Goal: Task Accomplishment & Management: Complete application form

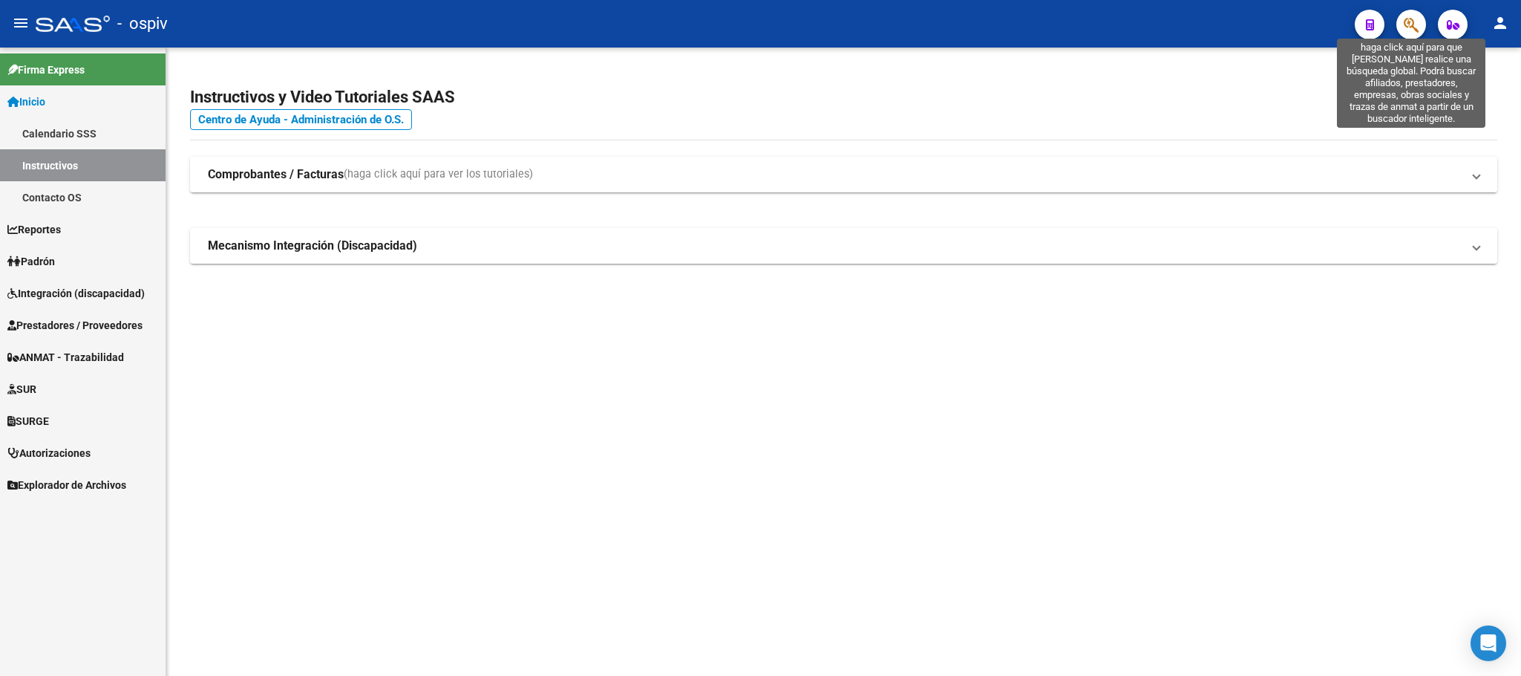
click at [1419, 24] on icon "button" at bounding box center [1411, 24] width 15 height 17
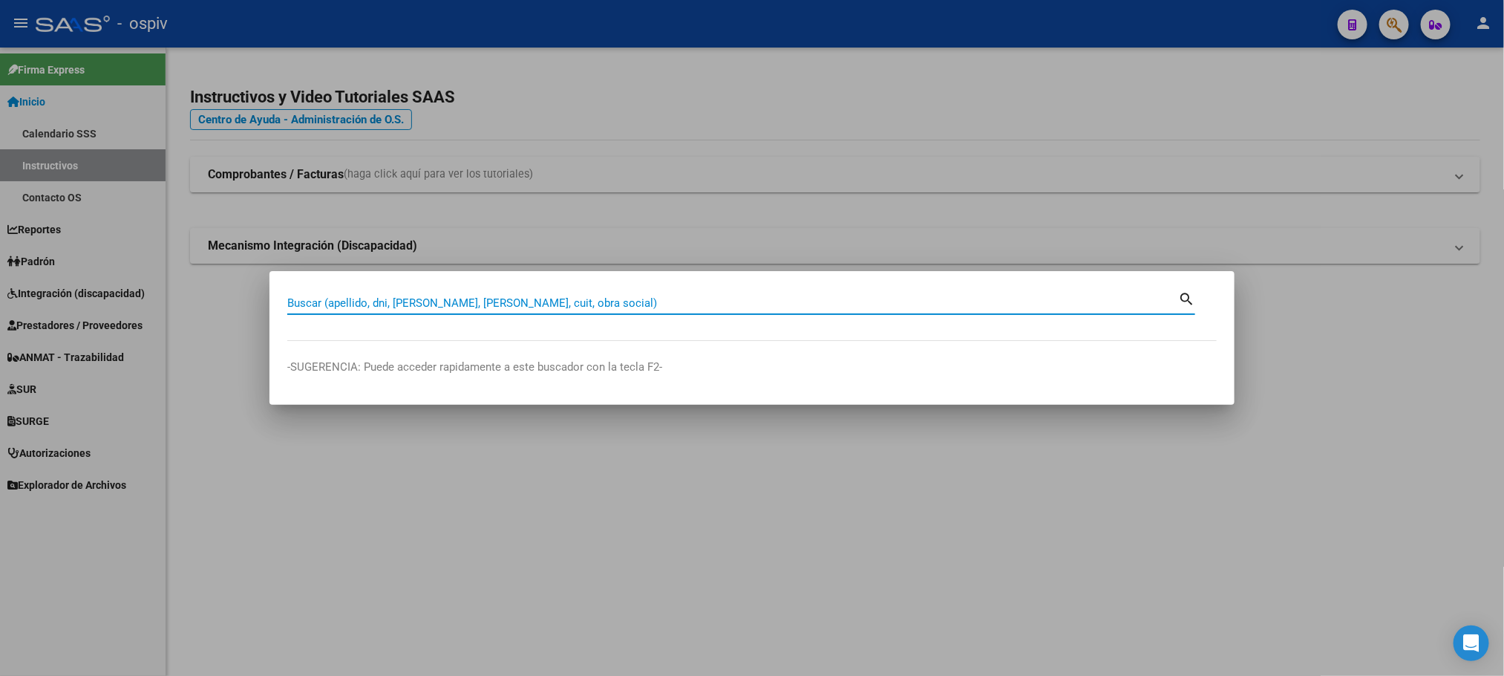
click at [522, 303] on input "Buscar (apellido, dni, cuil, nro traspaso, cuit, obra social)" at bounding box center [732, 302] width 891 height 13
type input "2"
type input "27183088497"
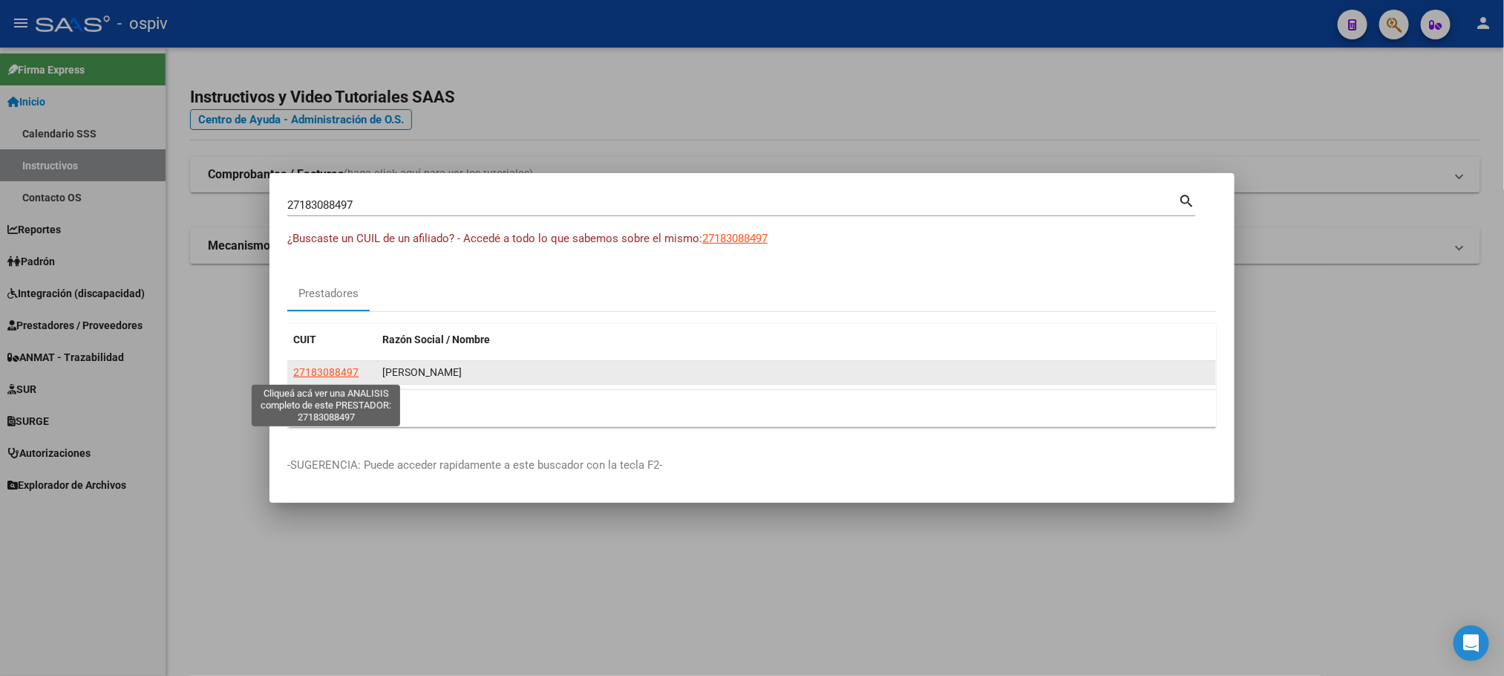
click at [341, 376] on span "27183088497" at bounding box center [325, 372] width 65 height 12
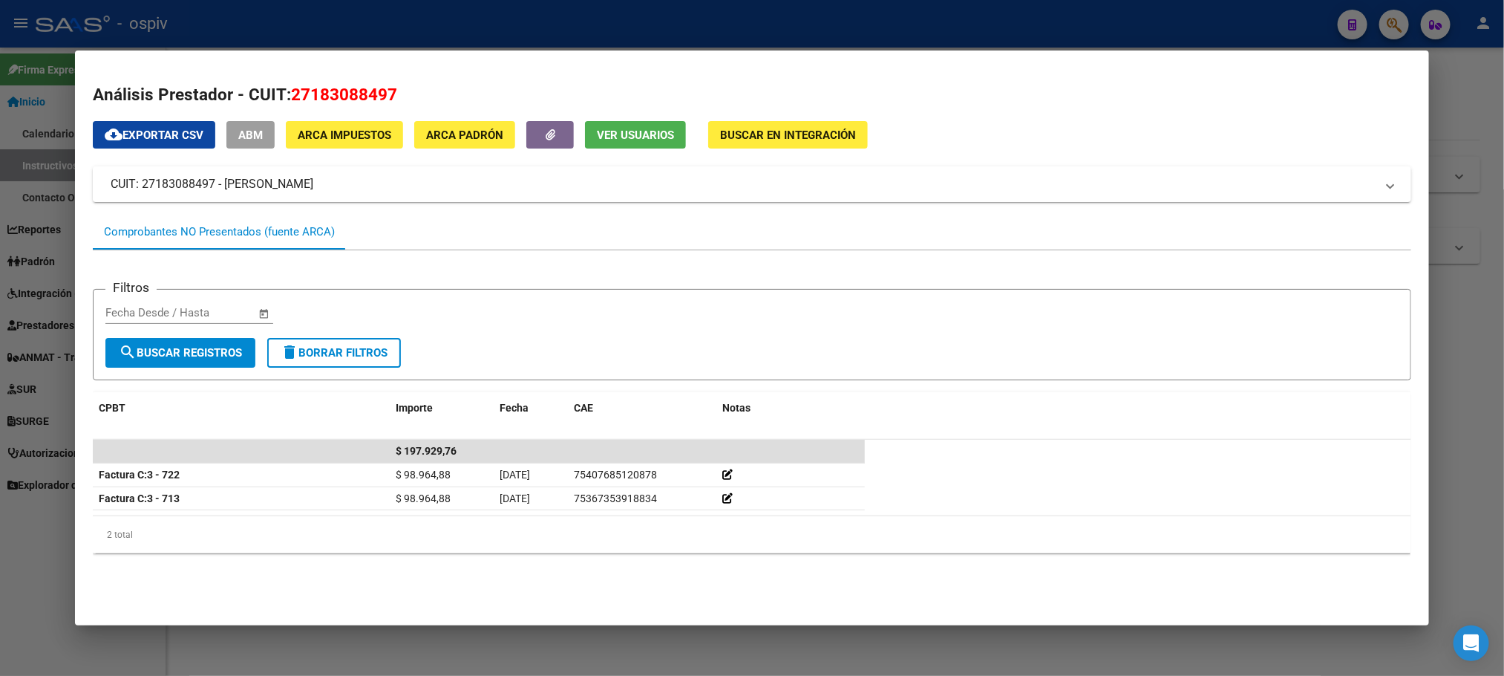
drag, startPoint x: 403, startPoint y: 92, endPoint x: 305, endPoint y: 91, distance: 98.0
click at [286, 97] on h2 "Análisis Prestador - CUIT: 27183088497" at bounding box center [752, 94] width 1318 height 25
copy span "27183088497"
click at [785, 25] on div at bounding box center [752, 338] width 1504 height 676
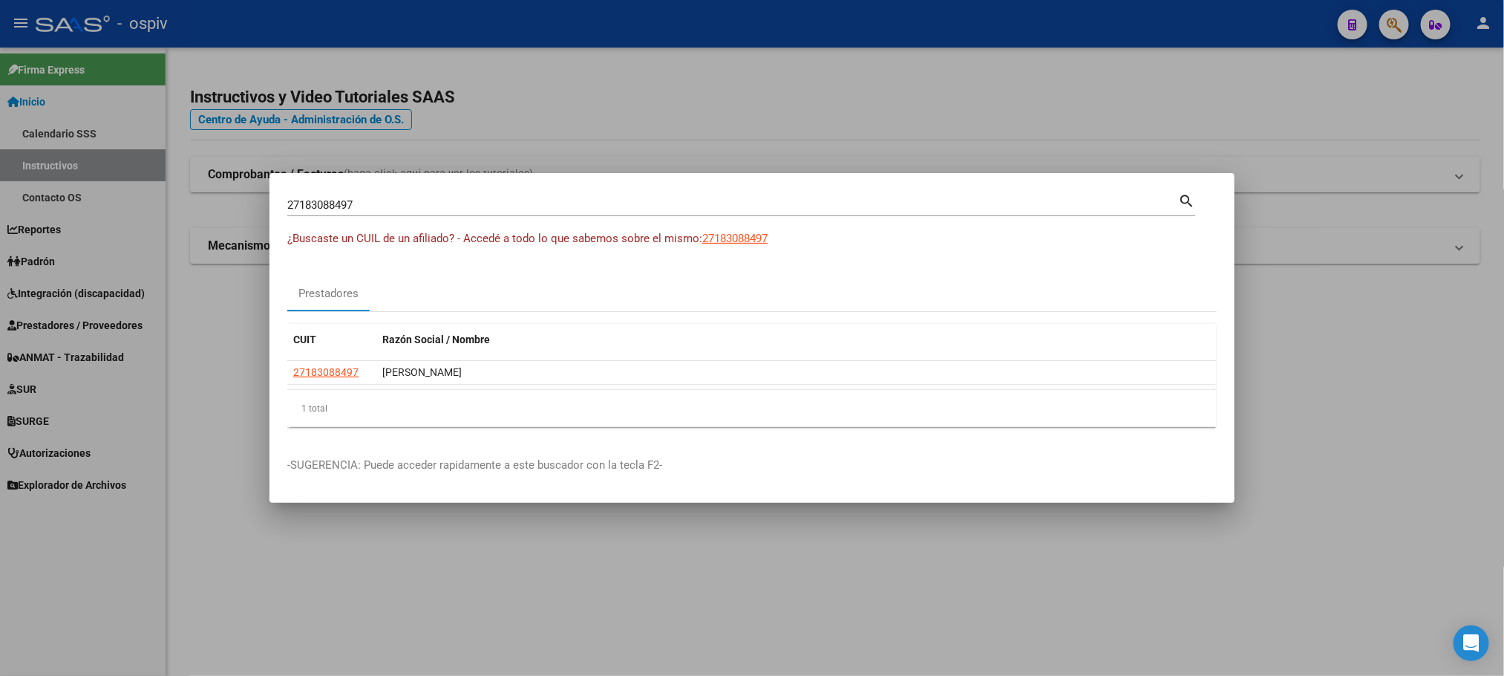
click at [769, 90] on div at bounding box center [752, 338] width 1504 height 676
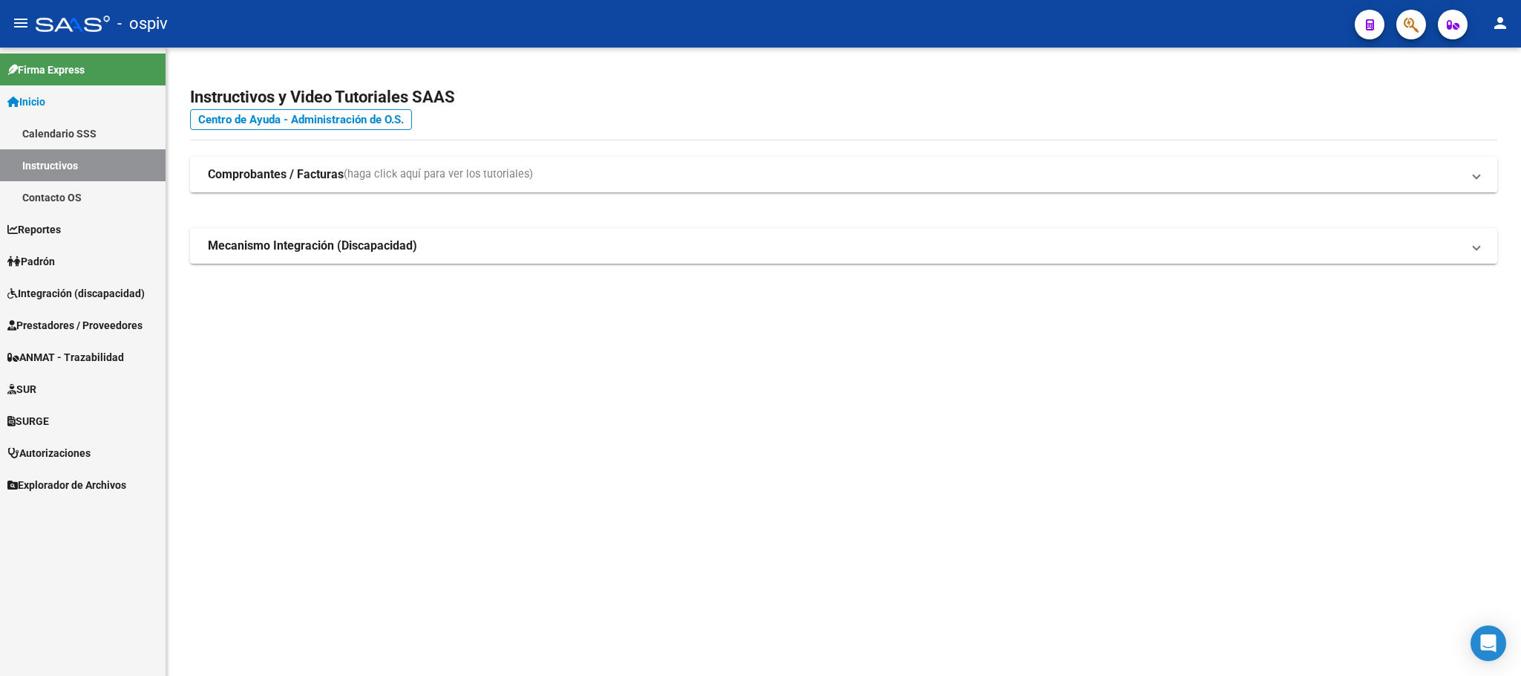
click at [69, 296] on span "Integración (discapacidad)" at bounding box center [75, 293] width 137 height 16
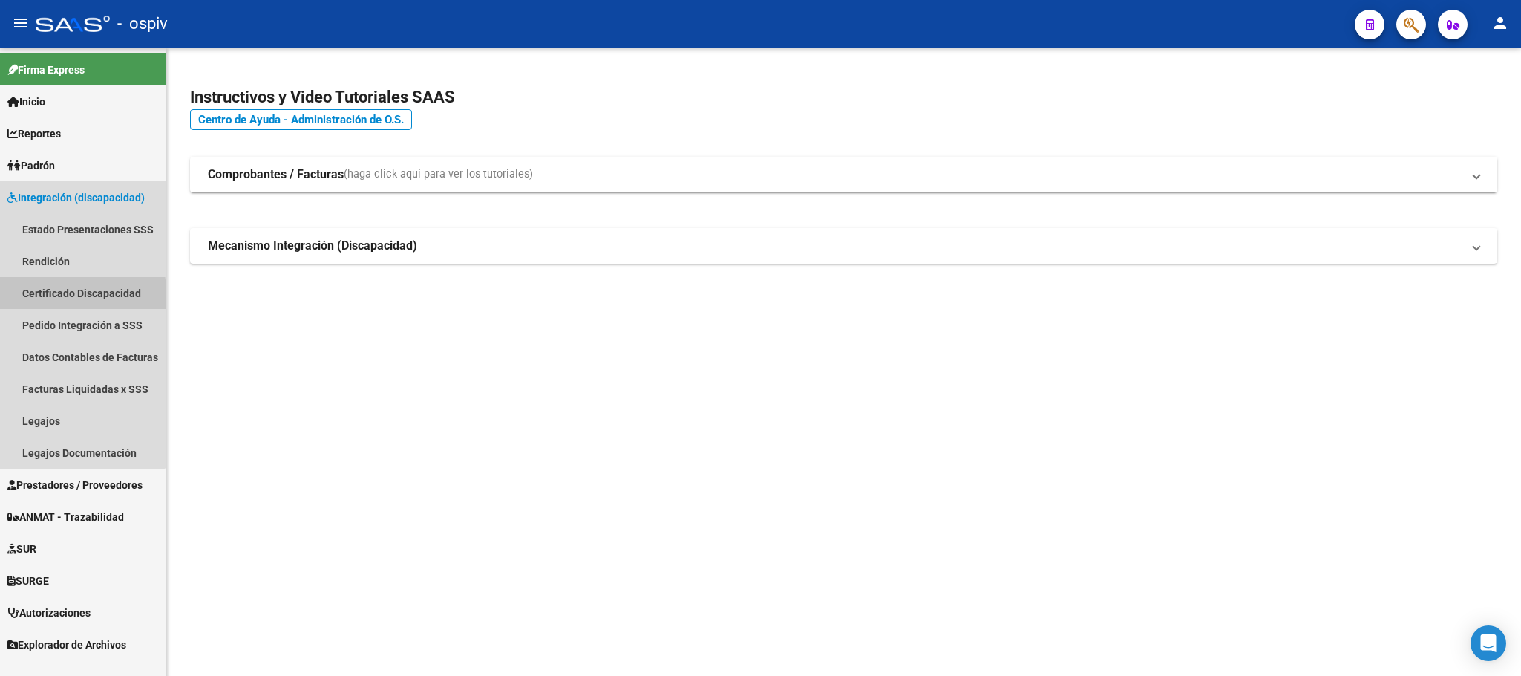
drag, startPoint x: 65, startPoint y: 296, endPoint x: 169, endPoint y: 301, distance: 104.1
click at [67, 295] on link "Certificado Discapacidad" at bounding box center [83, 293] width 166 height 32
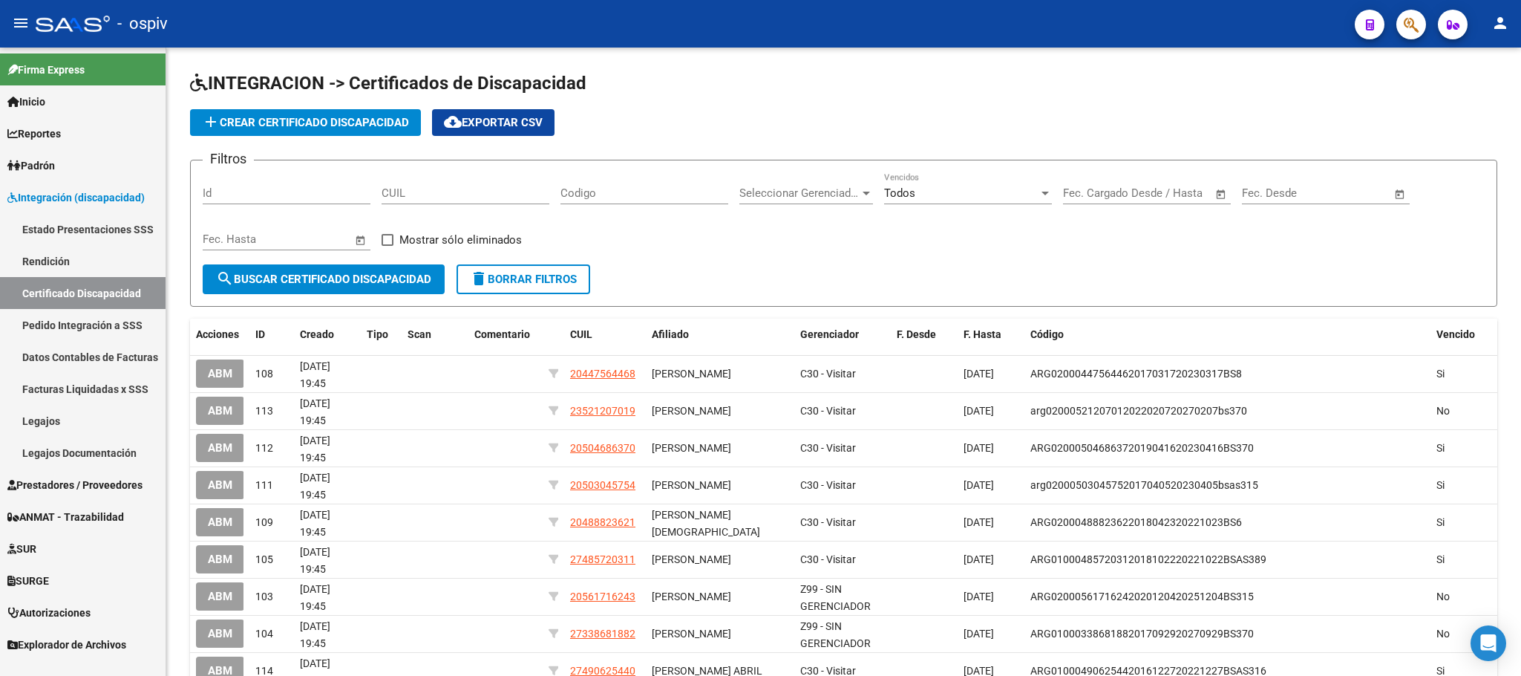
click at [48, 421] on link "Legajos" at bounding box center [83, 421] width 166 height 32
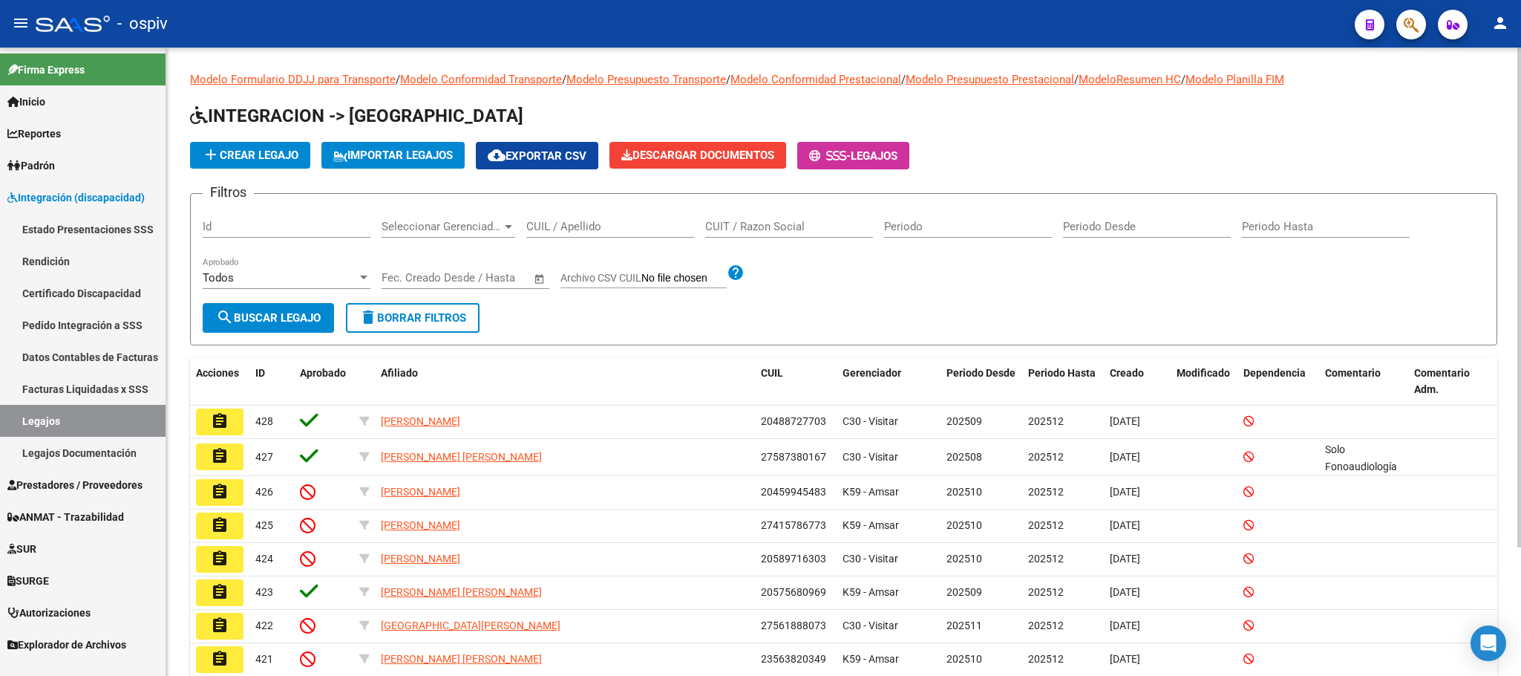
click at [581, 227] on input "CUIL / Apellido" at bounding box center [610, 226] width 168 height 13
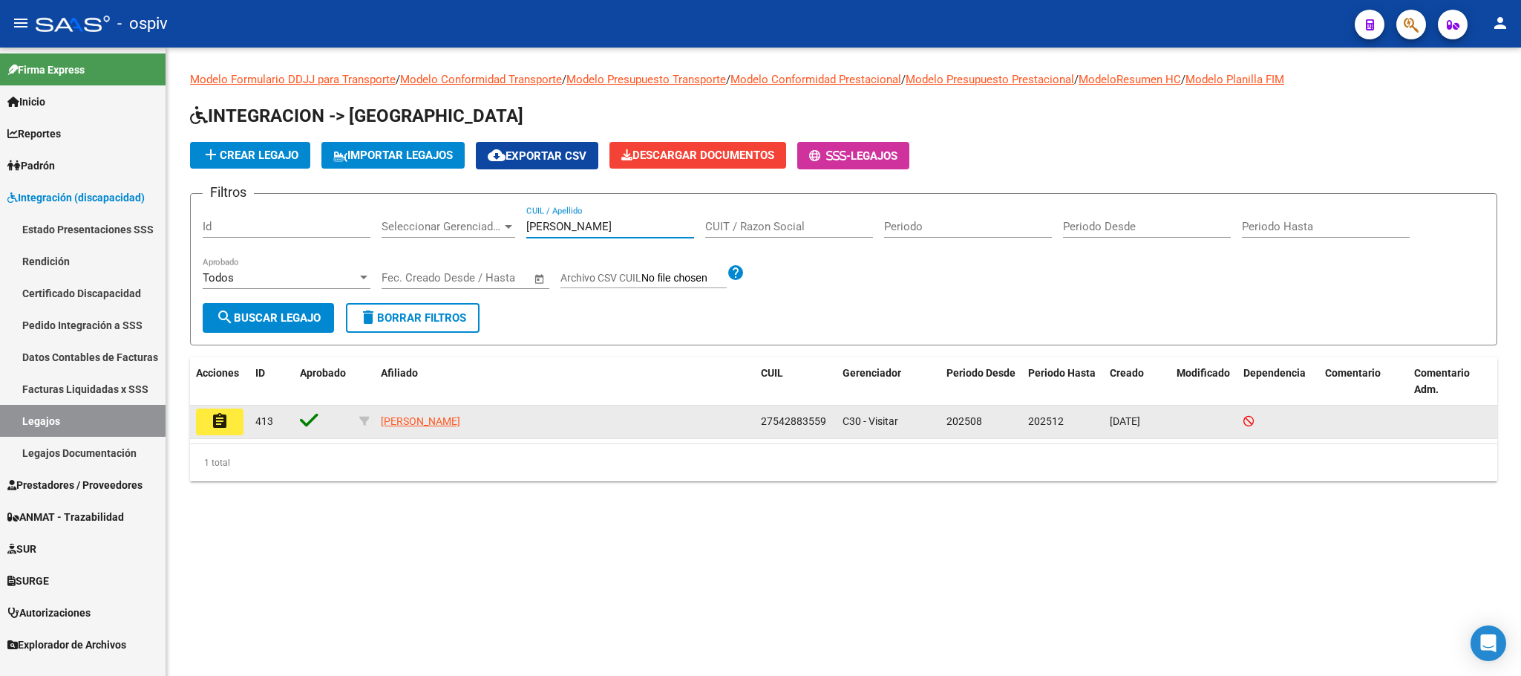
type input "[PERSON_NAME]"
click at [215, 425] on mat-icon "assignment" at bounding box center [220, 421] width 18 height 18
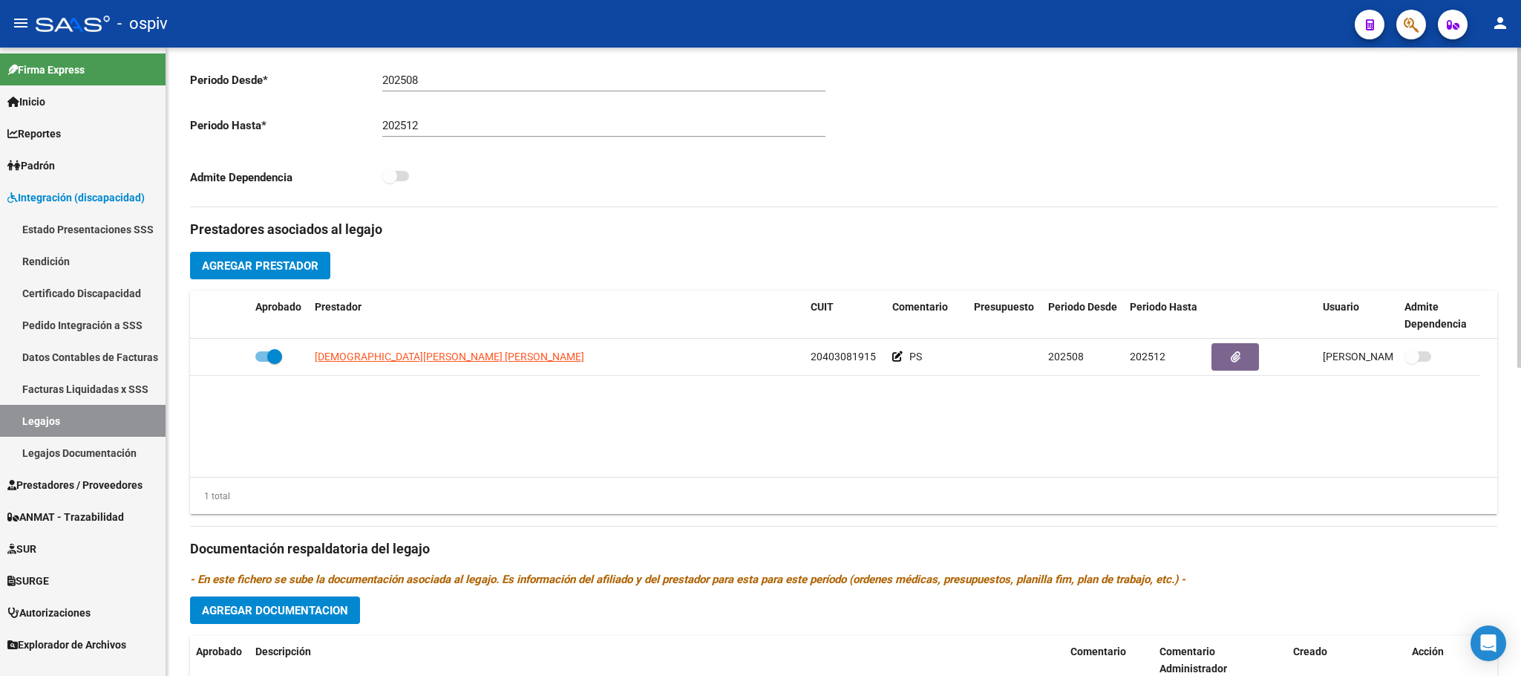
scroll to position [186, 0]
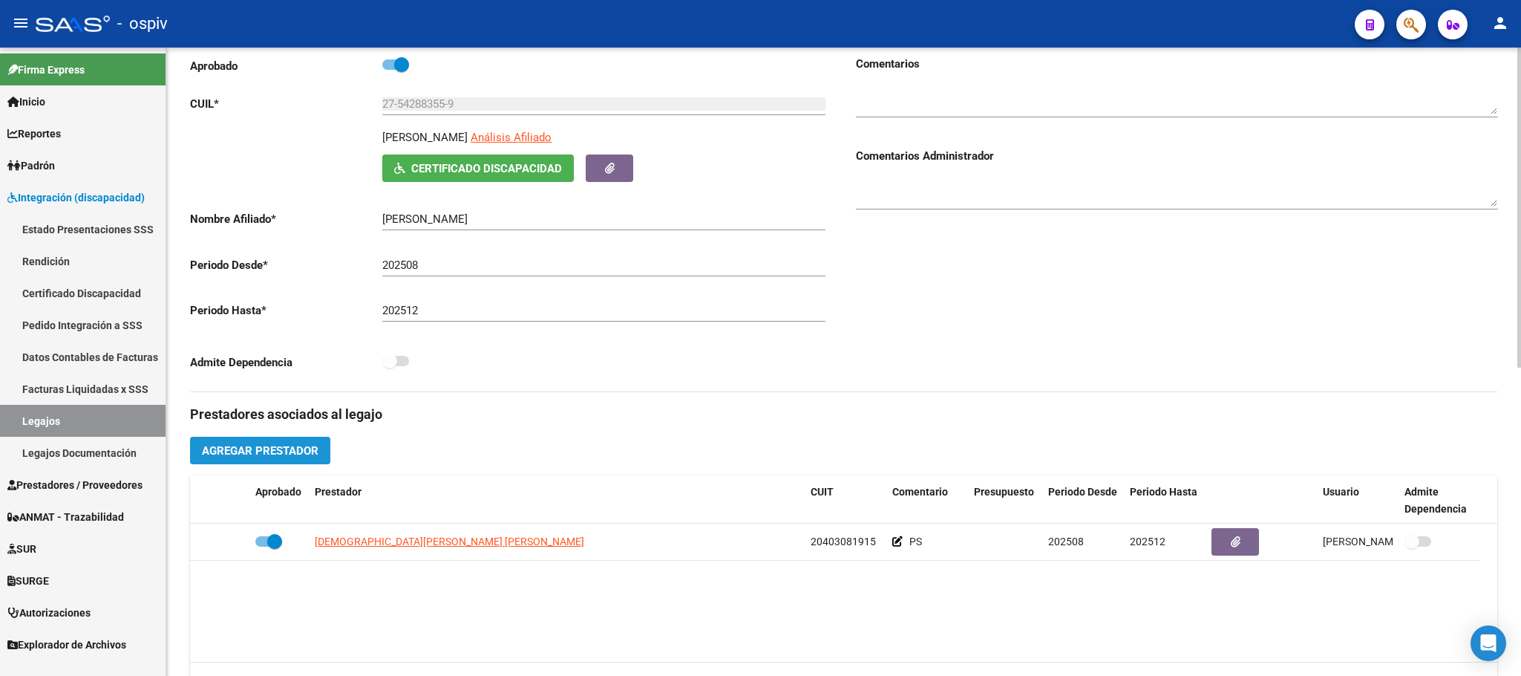
click at [235, 455] on span "Agregar Prestador" at bounding box center [260, 450] width 117 height 13
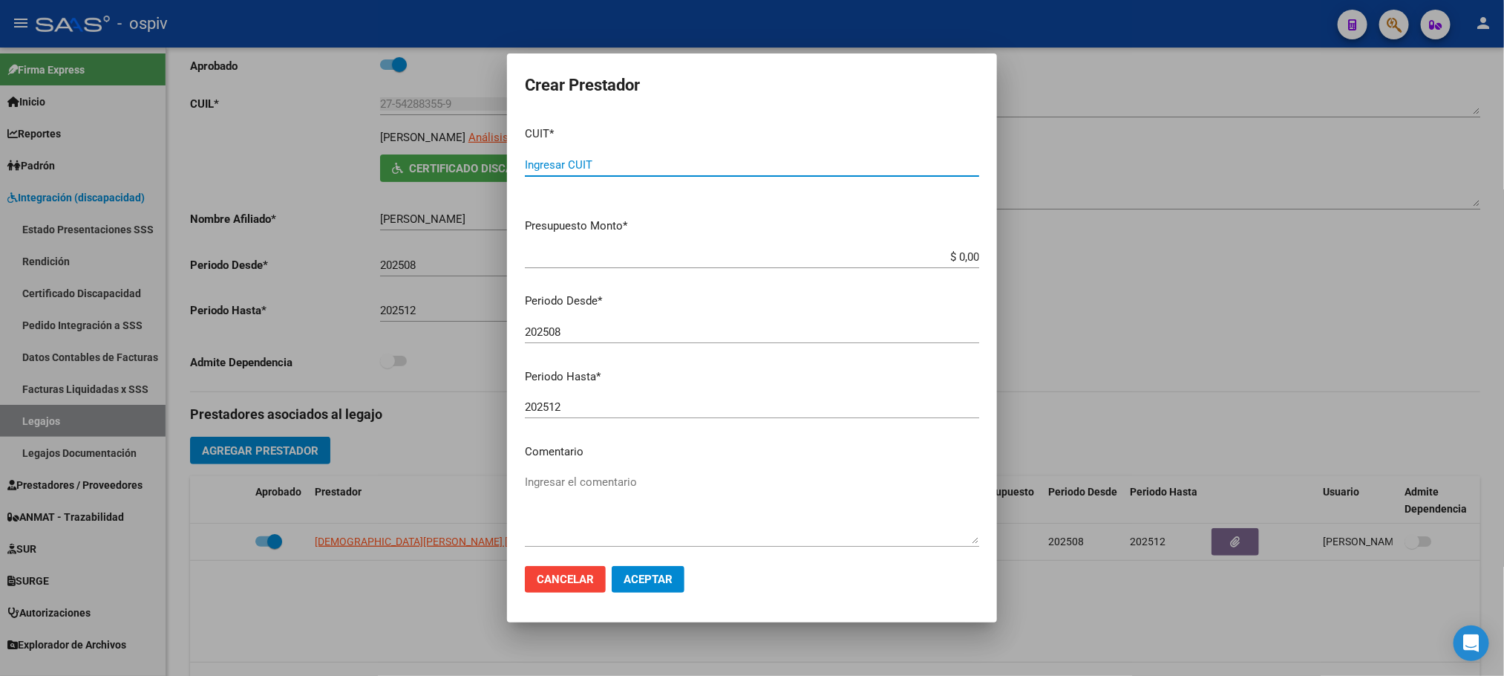
click at [657, 160] on input "Ingresar CUIT" at bounding box center [752, 164] width 454 height 13
type input "27-18308849-7"
click at [638, 534] on textarea "Ingresar el comentario" at bounding box center [752, 509] width 454 height 70
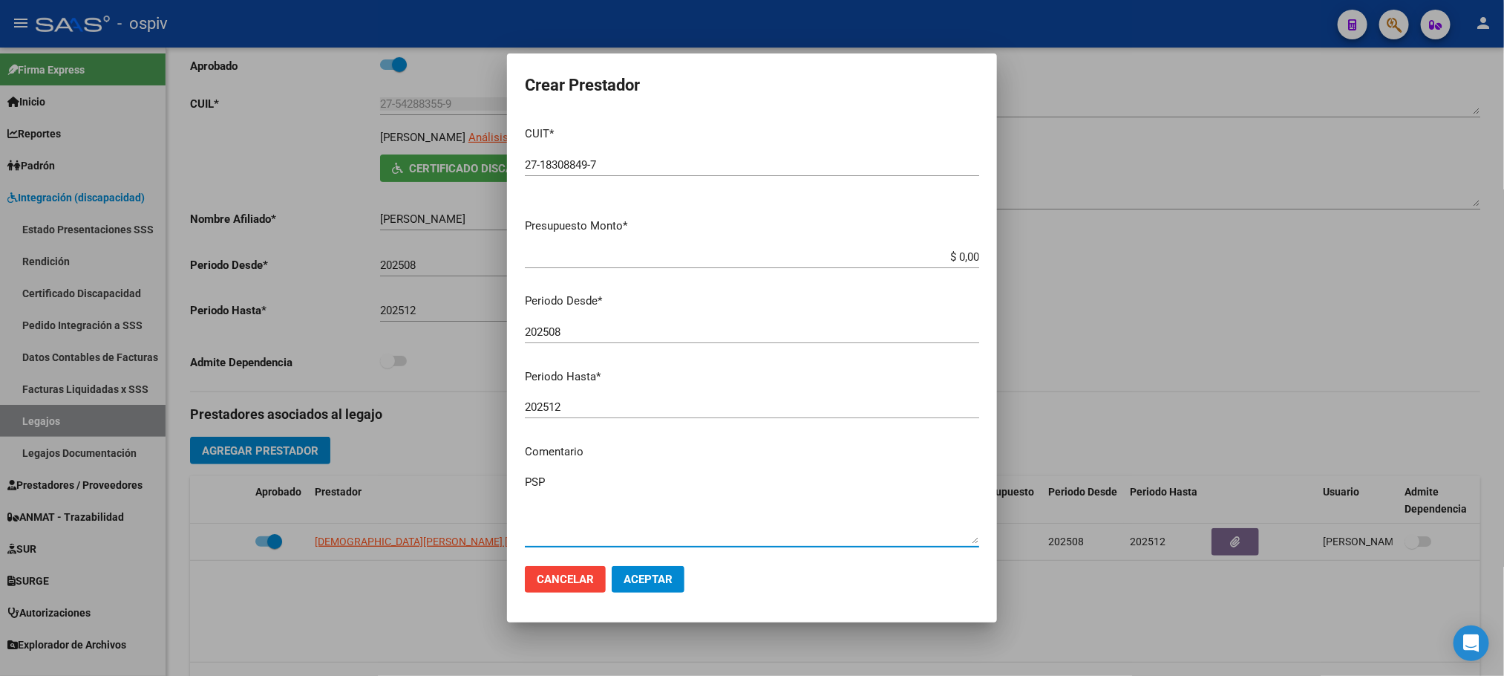
type textarea "PSP"
click at [659, 575] on span "Aceptar" at bounding box center [648, 578] width 49 height 13
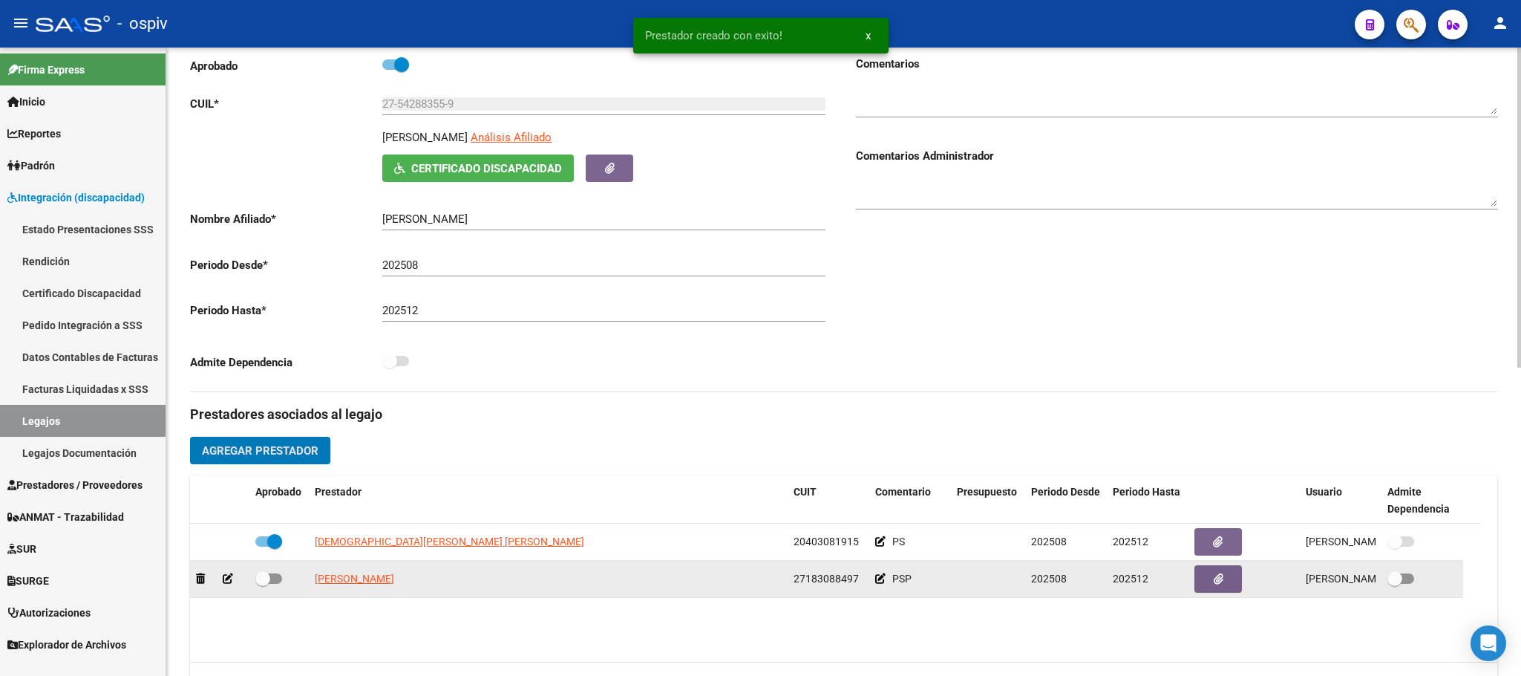
click at [278, 571] on datatable-body-cell at bounding box center [278, 578] width 59 height 36
click at [276, 583] on span at bounding box center [268, 578] width 27 height 10
click at [263, 584] on input "checkbox" at bounding box center [262, 583] width 1 height 1
checkbox input "true"
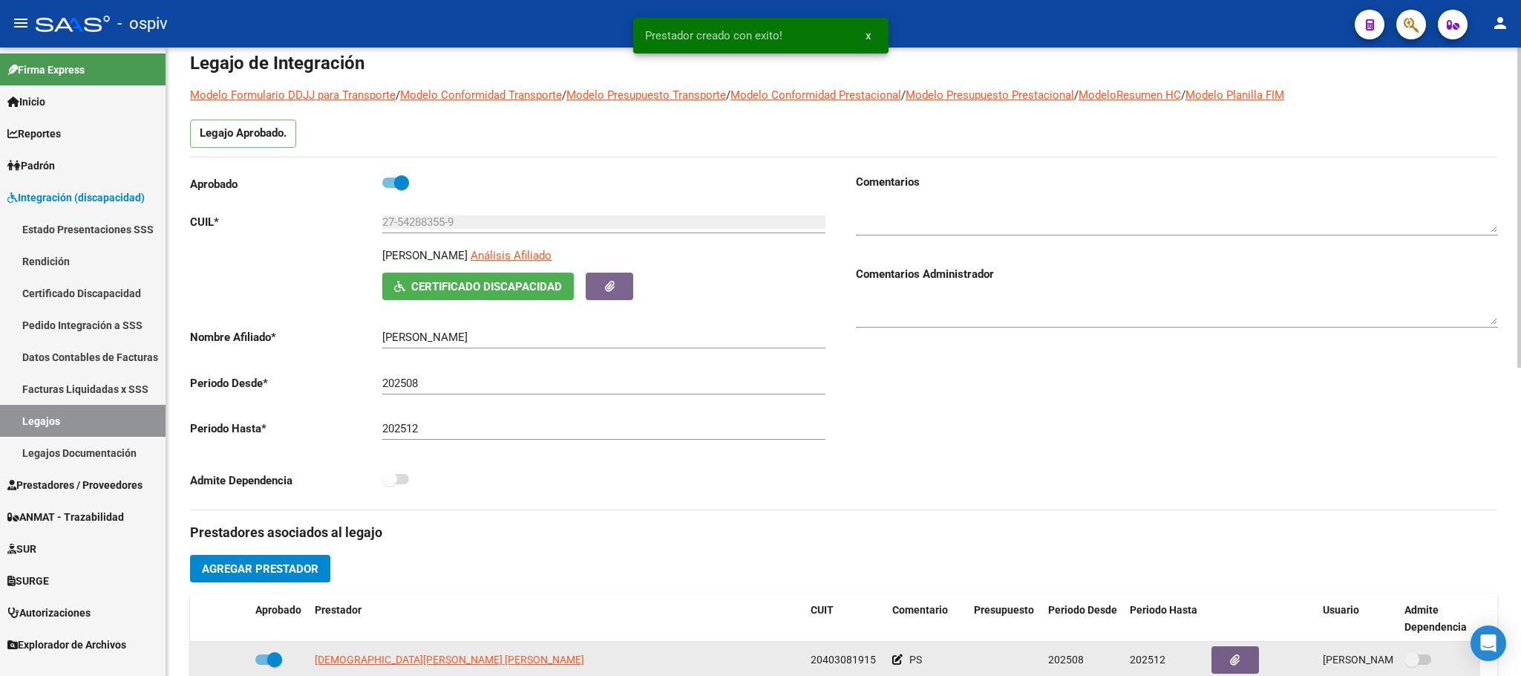
scroll to position [0, 0]
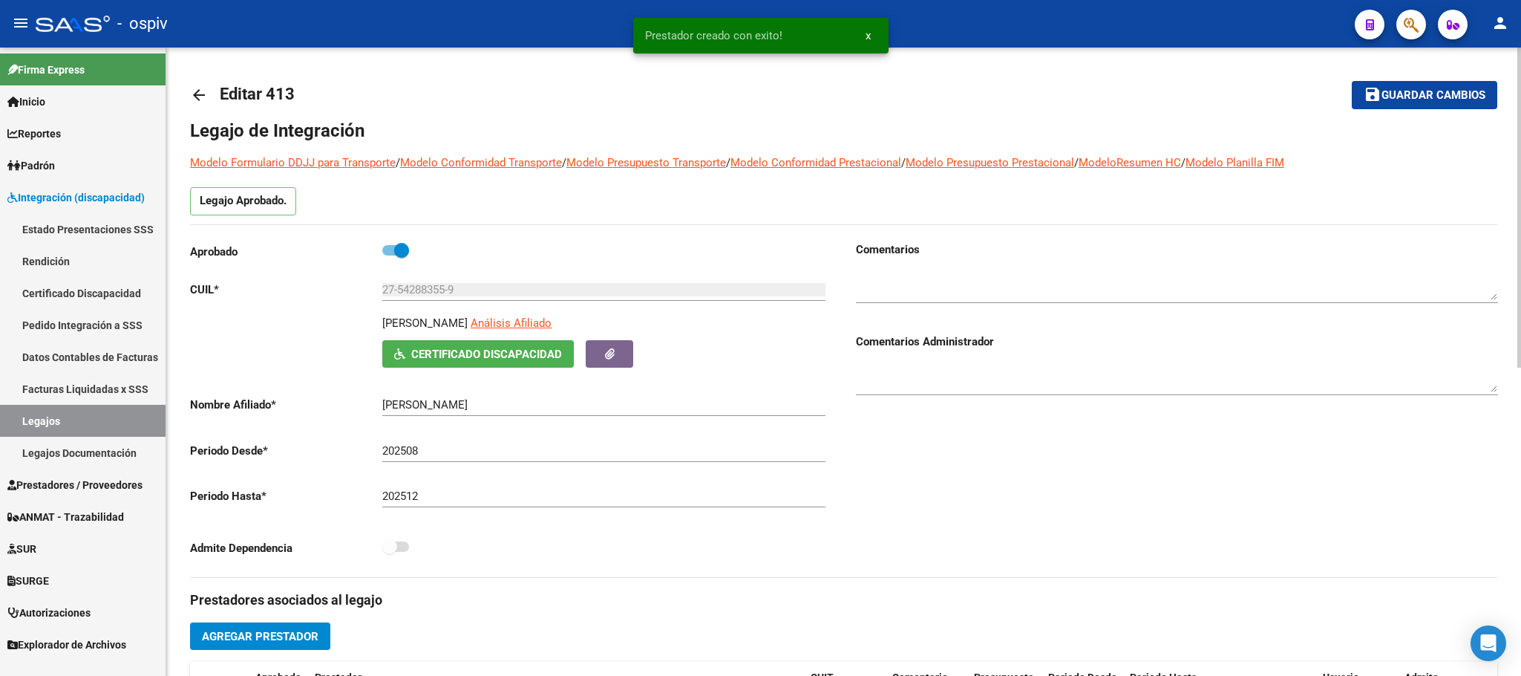
click at [1453, 102] on button "save Guardar cambios" at bounding box center [1424, 94] width 145 height 27
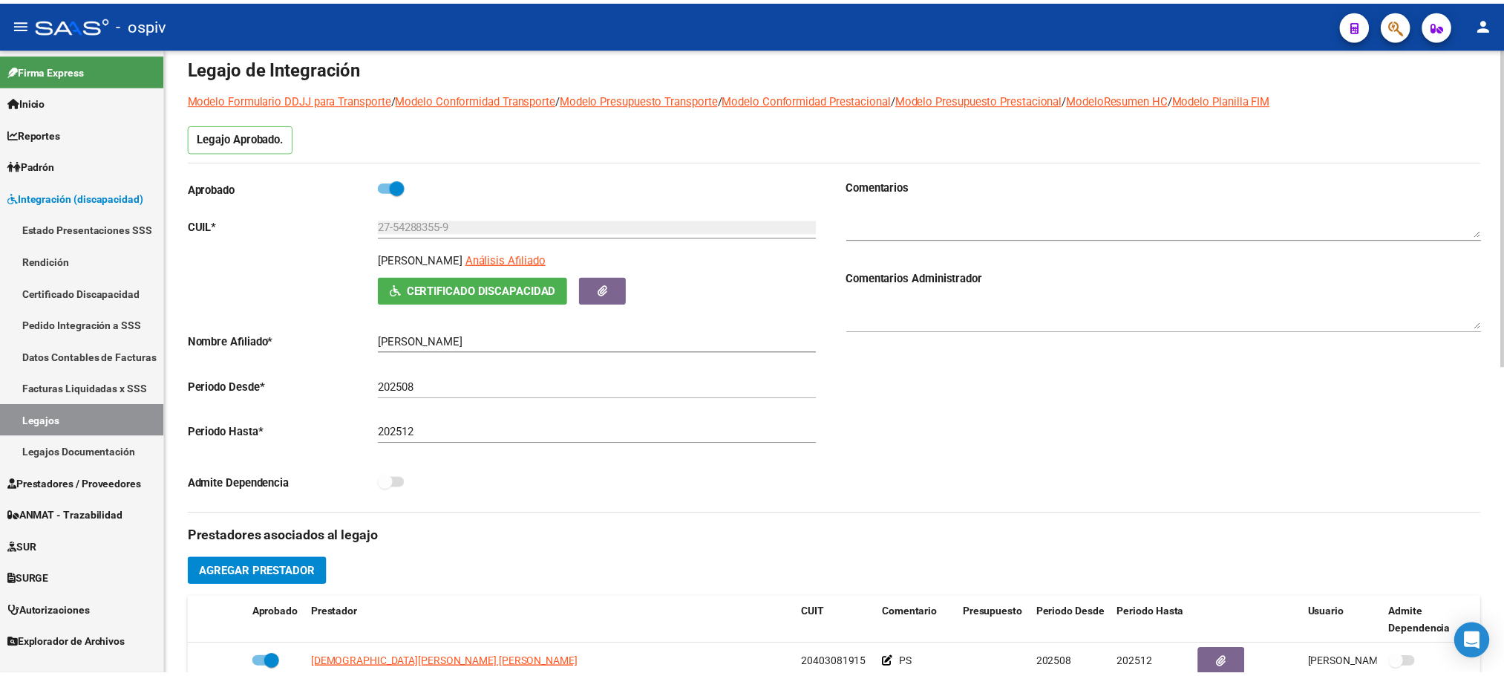
scroll to position [186, 0]
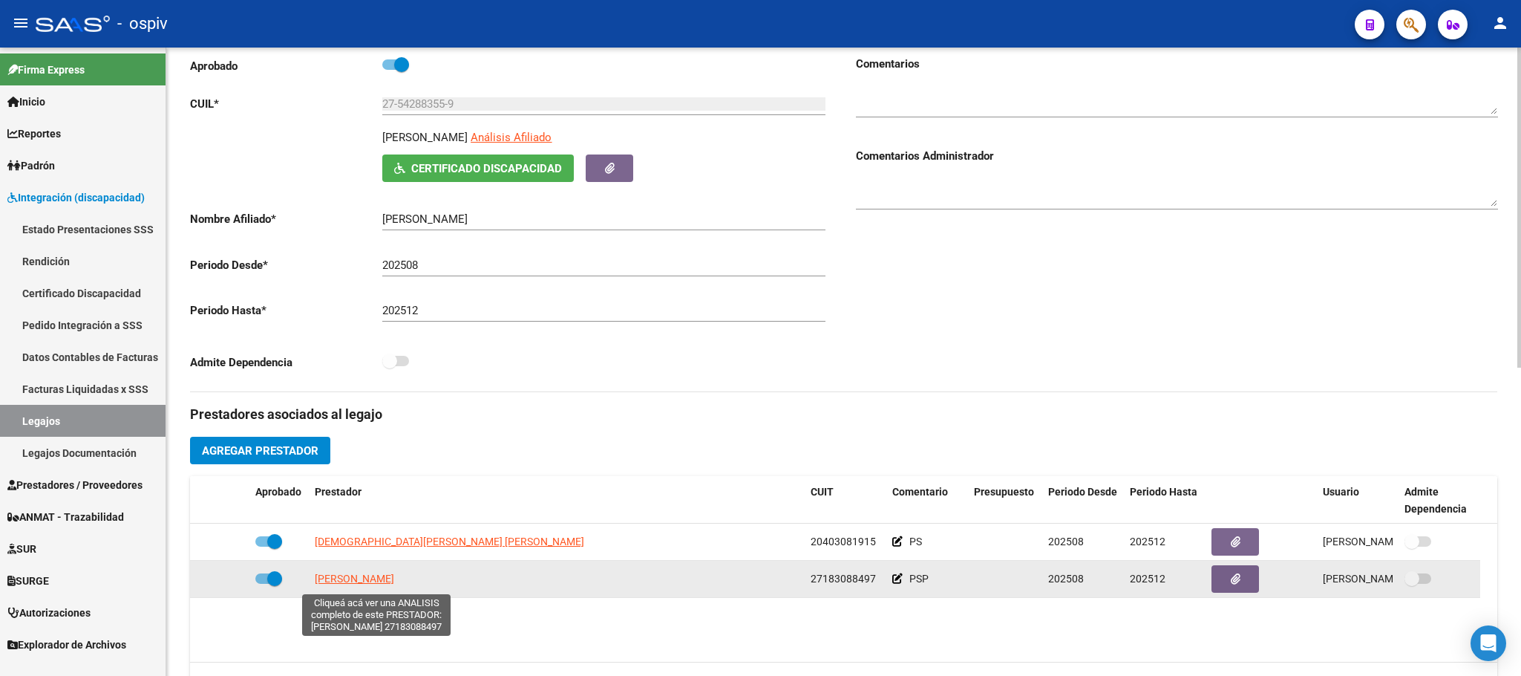
click at [377, 584] on span "[PERSON_NAME]" at bounding box center [354, 578] width 79 height 12
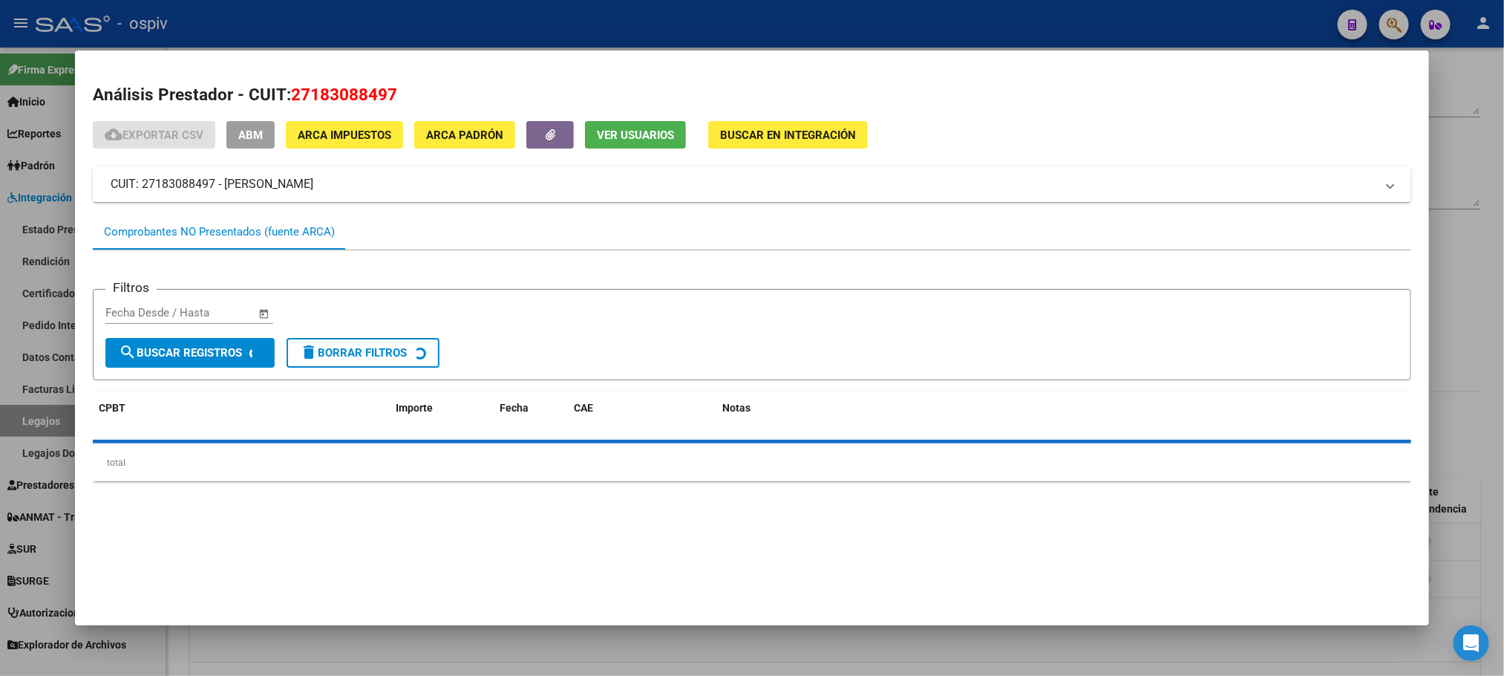
click at [606, 137] on span "Ver Usuarios" at bounding box center [635, 134] width 77 height 13
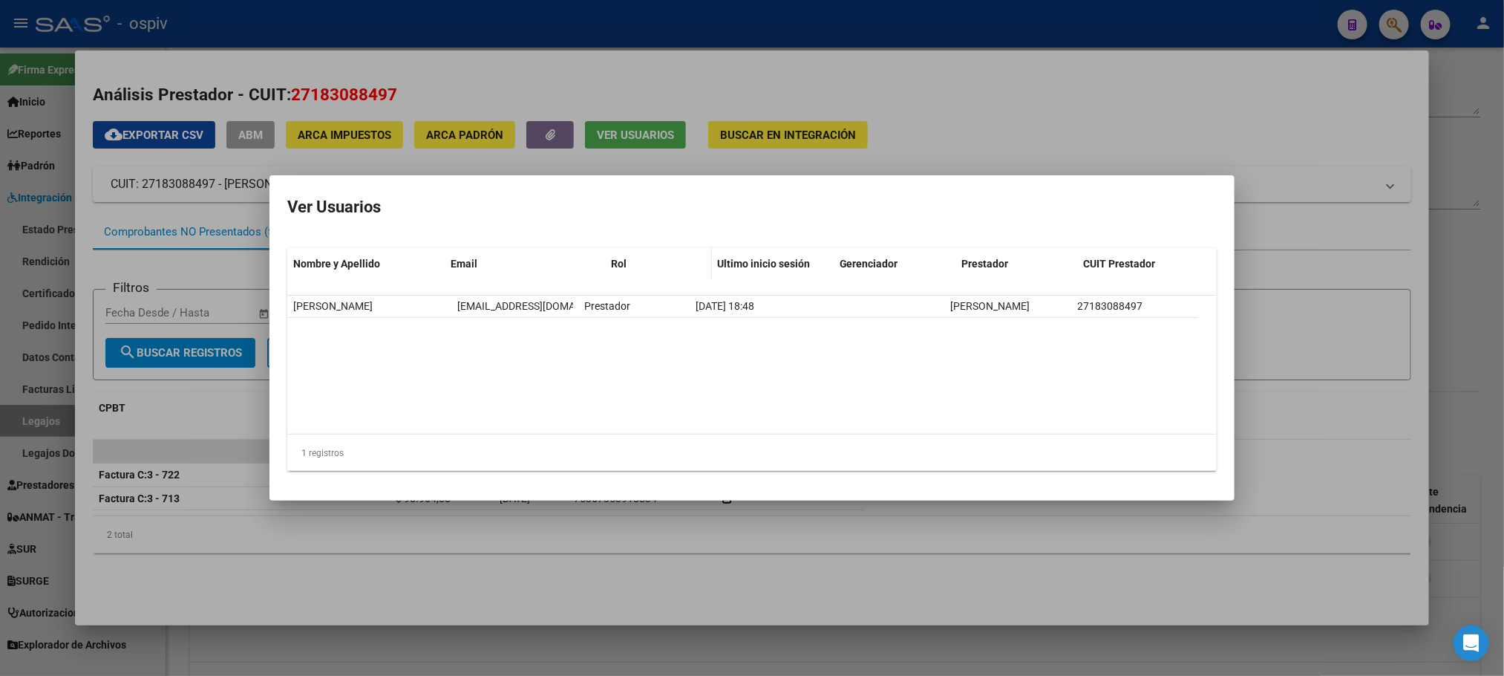
drag, startPoint x: 573, startPoint y: 261, endPoint x: 635, endPoint y: 261, distance: 61.6
click at [635, 261] on div "Nombre y Apellido Email Rol Ultimo inicio sesión Gerenciador Prestador CUIT Pre…" at bounding box center [743, 264] width 912 height 32
